Goal: Information Seeking & Learning: Check status

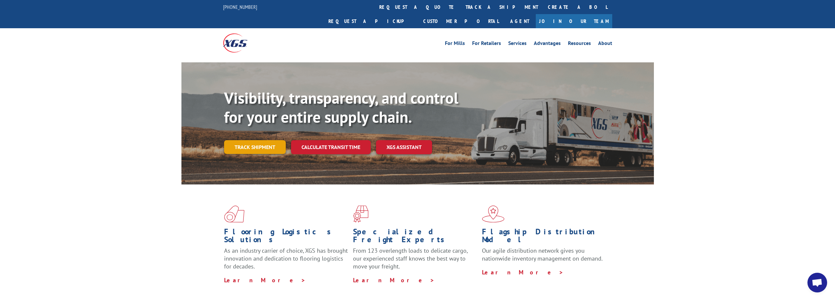
click at [237, 140] on link "Track shipment" at bounding box center [255, 147] width 62 height 14
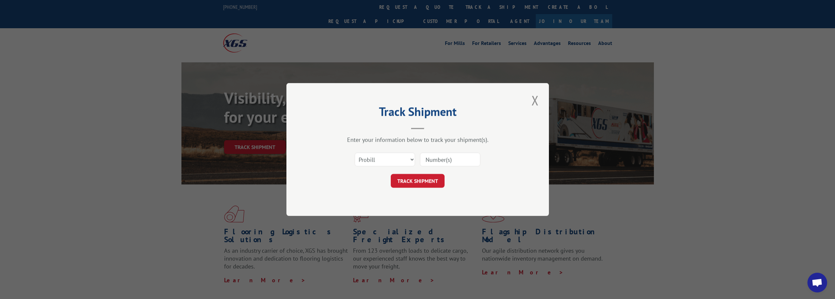
click at [431, 161] on input at bounding box center [450, 160] width 60 height 14
type input "17512072"
click at [405, 183] on button "TRACK SHIPMENT" at bounding box center [418, 181] width 54 height 14
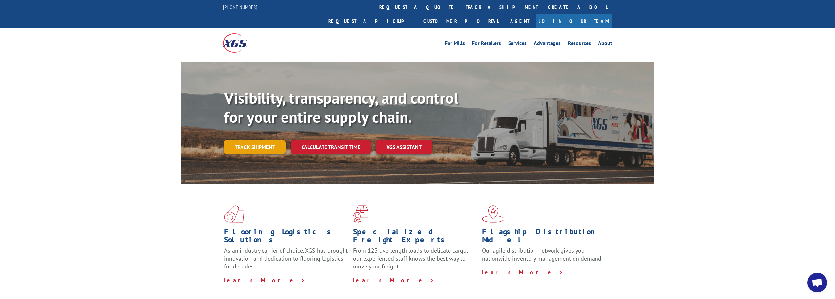
click at [251, 140] on link "Track shipment" at bounding box center [255, 147] width 62 height 14
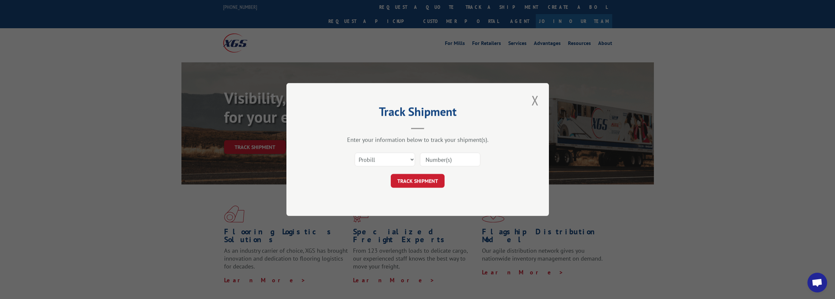
click at [442, 162] on input at bounding box center [450, 160] width 60 height 14
